Goal: Find contact information: Find contact information

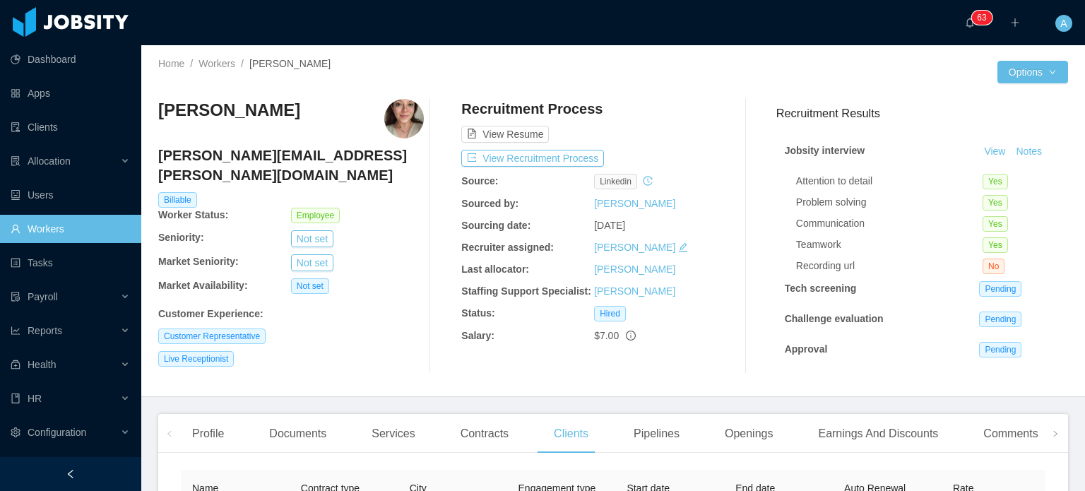
scroll to position [226, 0]
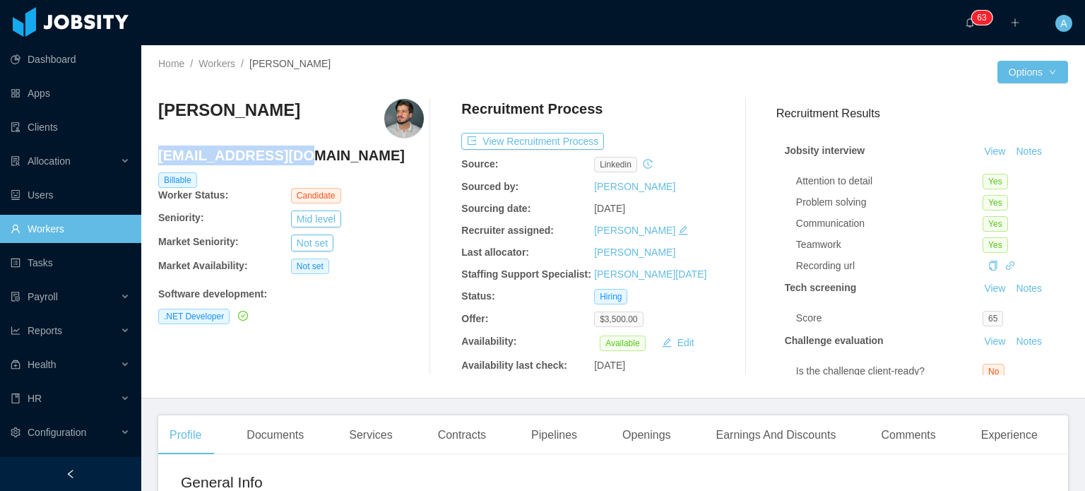
drag, startPoint x: 299, startPoint y: 160, endPoint x: 161, endPoint y: 160, distance: 137.8
click at [161, 160] on h4 "[EMAIL_ADDRESS][DOMAIN_NAME]" at bounding box center [291, 156] width 266 height 20
click at [158, 158] on h4 "[EMAIL_ADDRESS][DOMAIN_NAME]" at bounding box center [291, 156] width 266 height 20
drag, startPoint x: 158, startPoint y: 158, endPoint x: 340, endPoint y: 167, distance: 181.9
click at [340, 167] on div "[EMAIL_ADDRESS][DOMAIN_NAME]" at bounding box center [291, 159] width 266 height 27
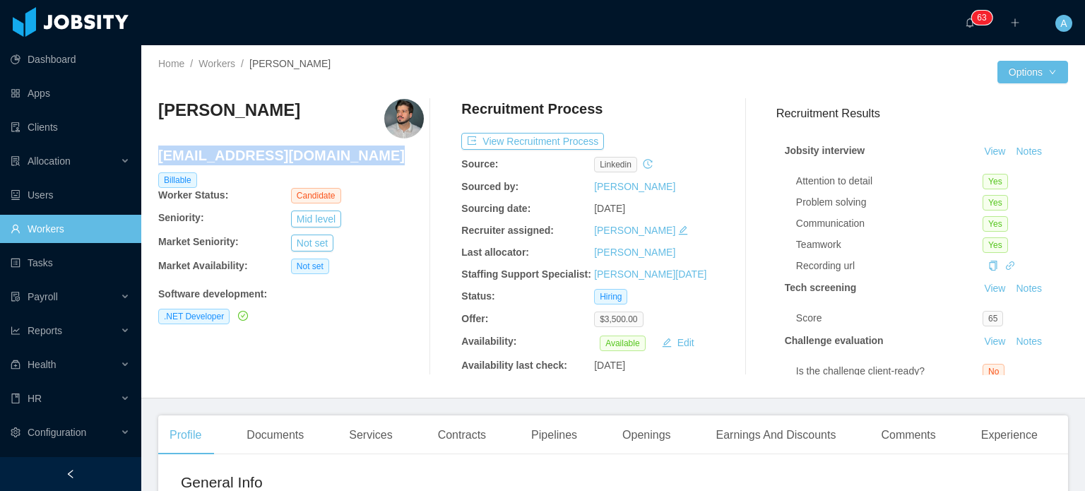
copy h4 "[EMAIL_ADDRESS][DOMAIN_NAME]"
